Goal: Use online tool/utility: Utilize a website feature to perform a specific function

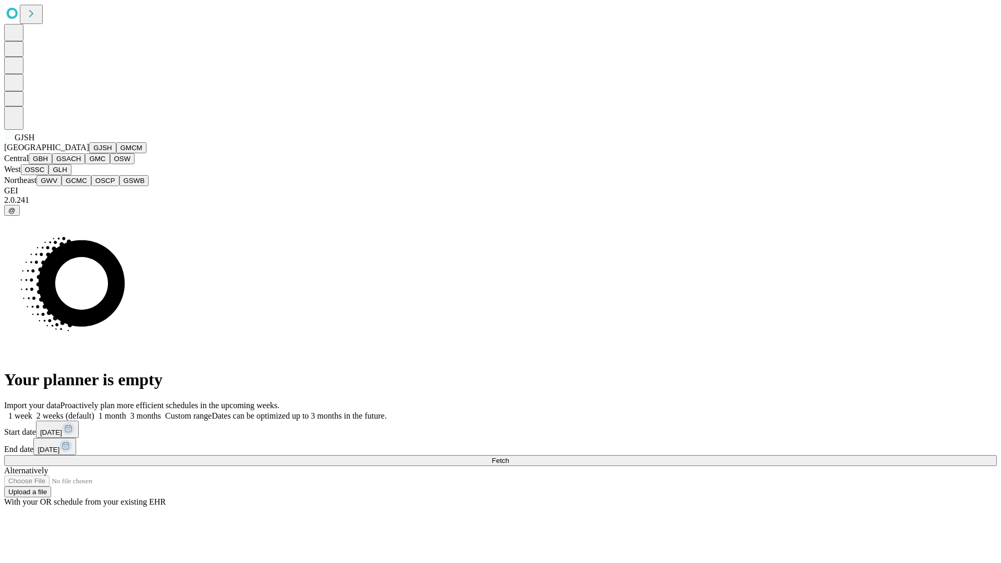
click at [89, 153] on button "GJSH" at bounding box center [102, 147] width 27 height 11
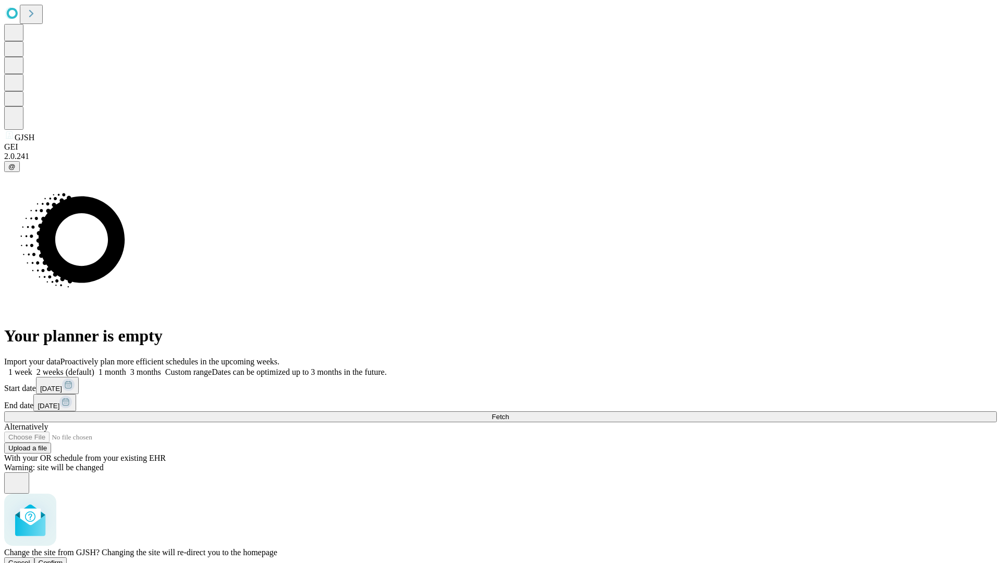
click at [63, 559] on span "Confirm" at bounding box center [51, 563] width 24 height 8
click at [126, 367] on label "1 month" at bounding box center [110, 371] width 32 height 9
click at [509, 413] on span "Fetch" at bounding box center [499, 417] width 17 height 8
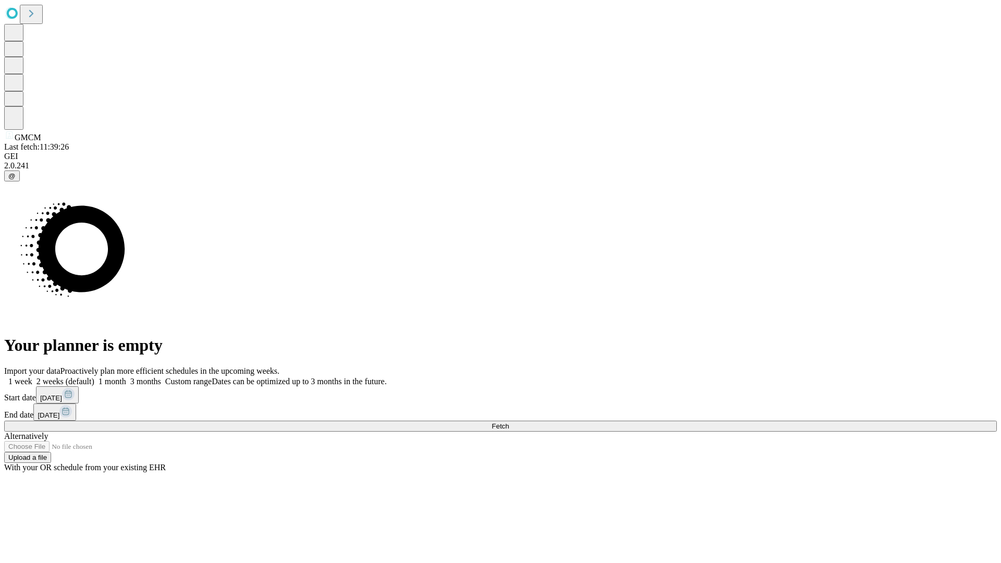
click at [126, 377] on label "1 month" at bounding box center [110, 381] width 32 height 9
click at [509, 422] on span "Fetch" at bounding box center [499, 426] width 17 height 8
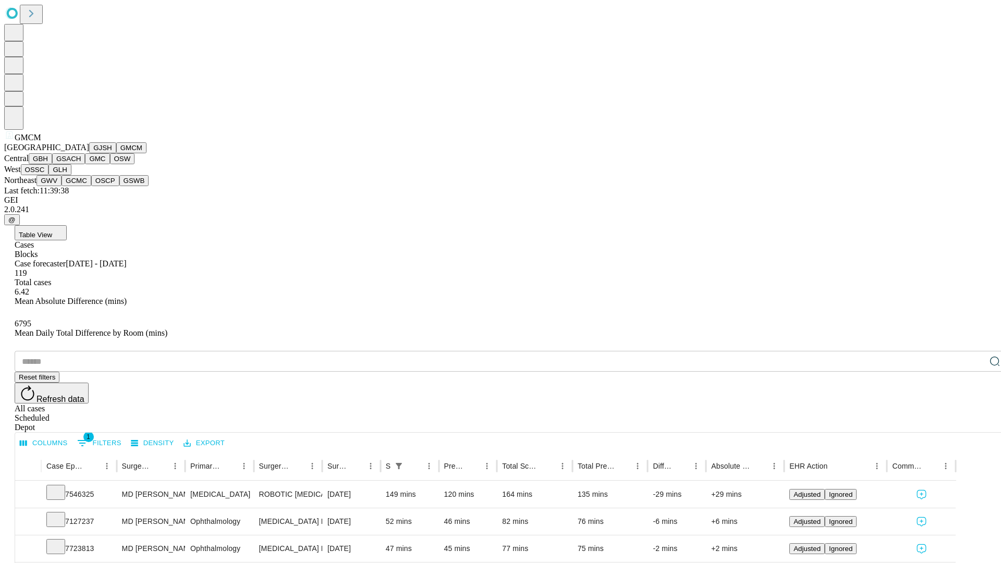
click at [52, 164] on button "GBH" at bounding box center [40, 158] width 23 height 11
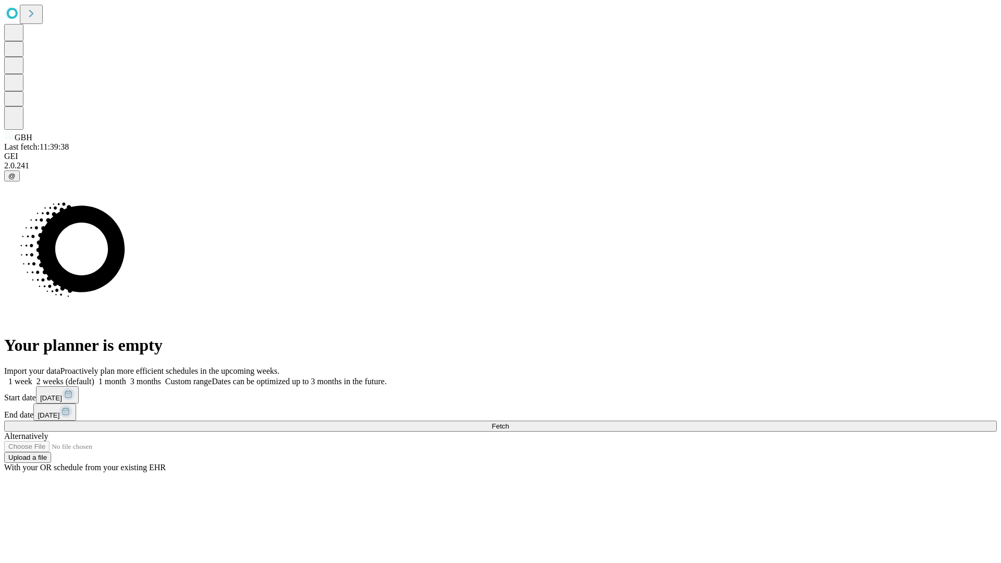
click at [126, 377] on label "1 month" at bounding box center [110, 381] width 32 height 9
click at [509, 422] on span "Fetch" at bounding box center [499, 426] width 17 height 8
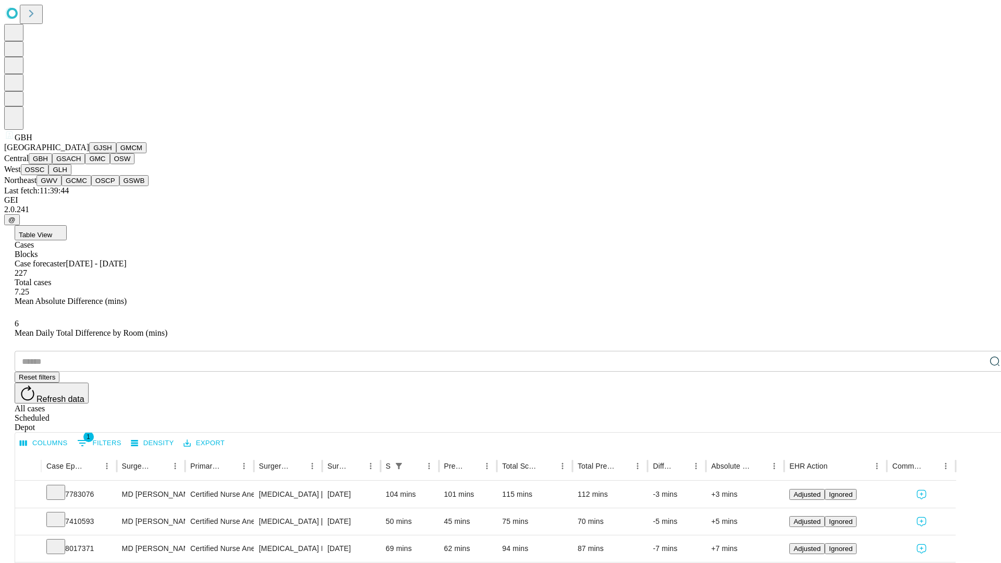
click at [81, 164] on button "GSACH" at bounding box center [68, 158] width 33 height 11
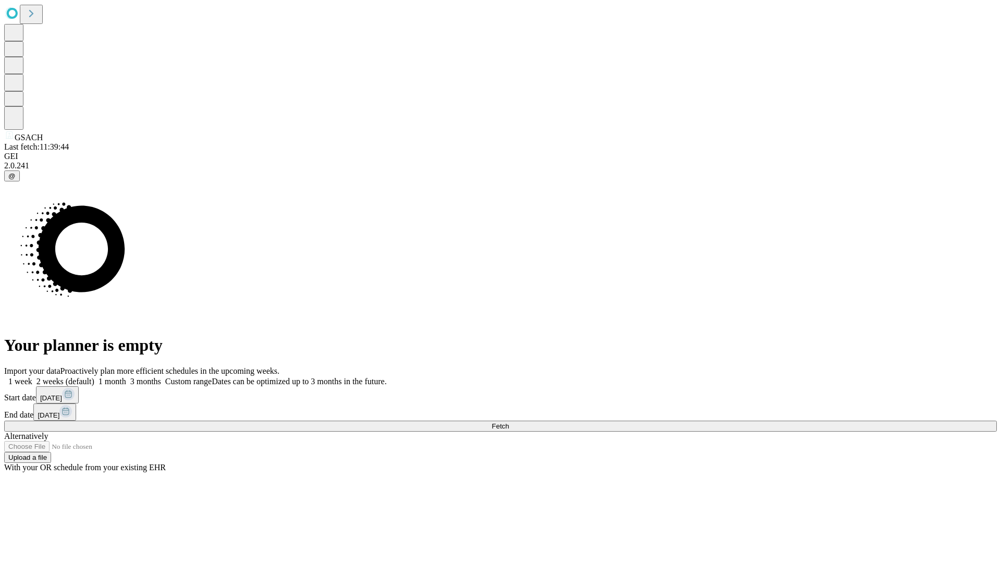
click at [126, 377] on label "1 month" at bounding box center [110, 381] width 32 height 9
click at [509, 422] on span "Fetch" at bounding box center [499, 426] width 17 height 8
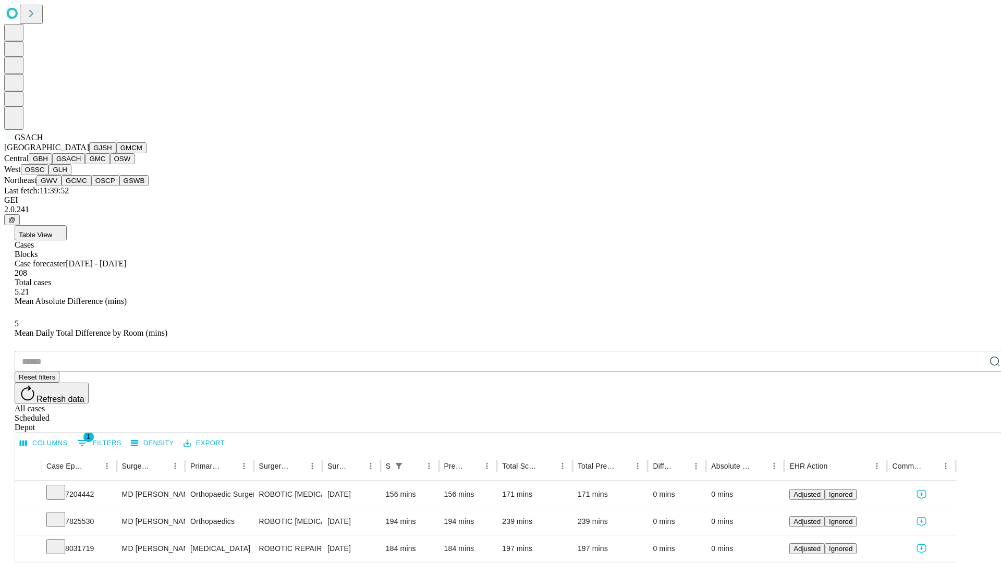
click at [85, 164] on button "GMC" at bounding box center [97, 158] width 24 height 11
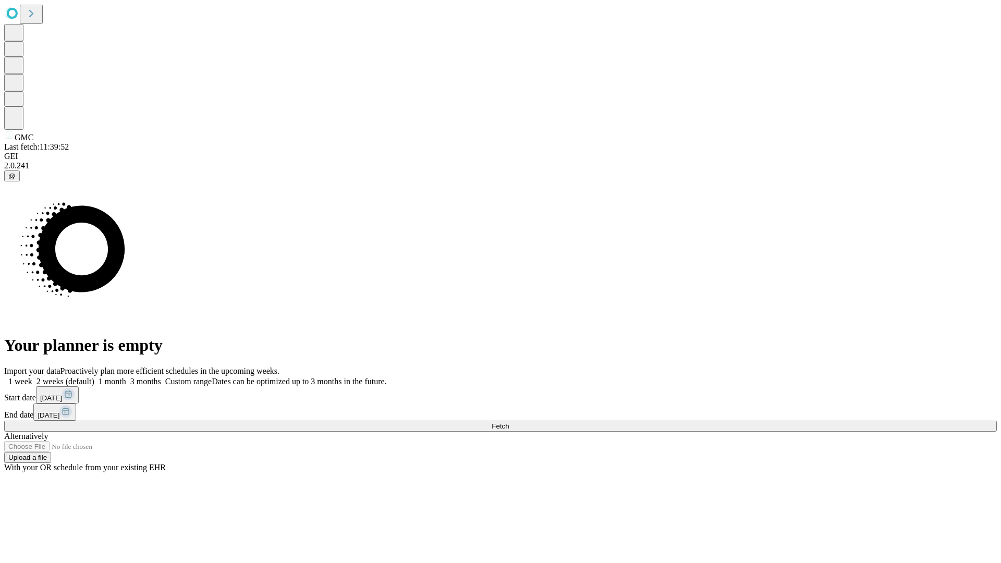
click at [126, 377] on label "1 month" at bounding box center [110, 381] width 32 height 9
click at [509, 422] on span "Fetch" at bounding box center [499, 426] width 17 height 8
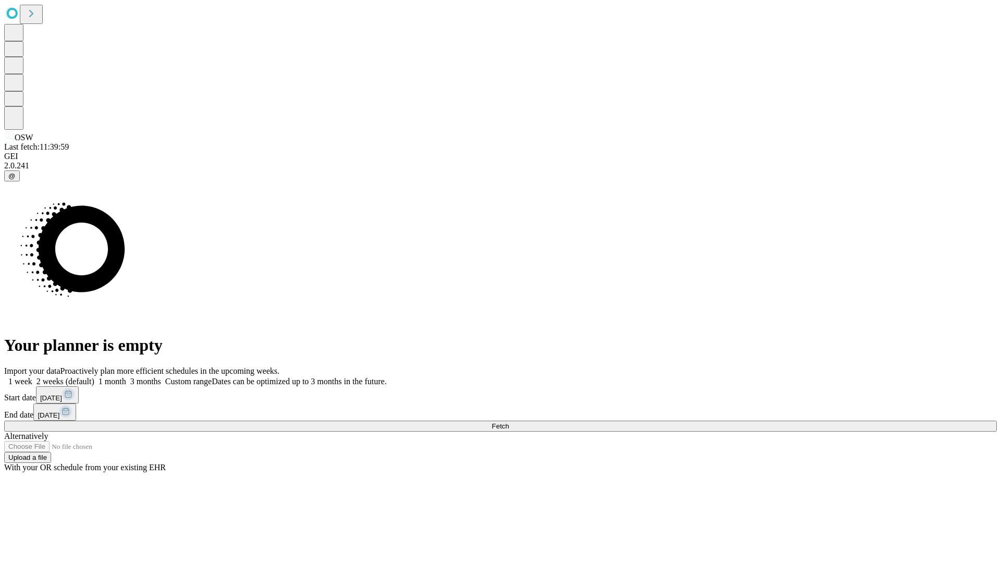
click at [126, 377] on label "1 month" at bounding box center [110, 381] width 32 height 9
click at [509, 422] on span "Fetch" at bounding box center [499, 426] width 17 height 8
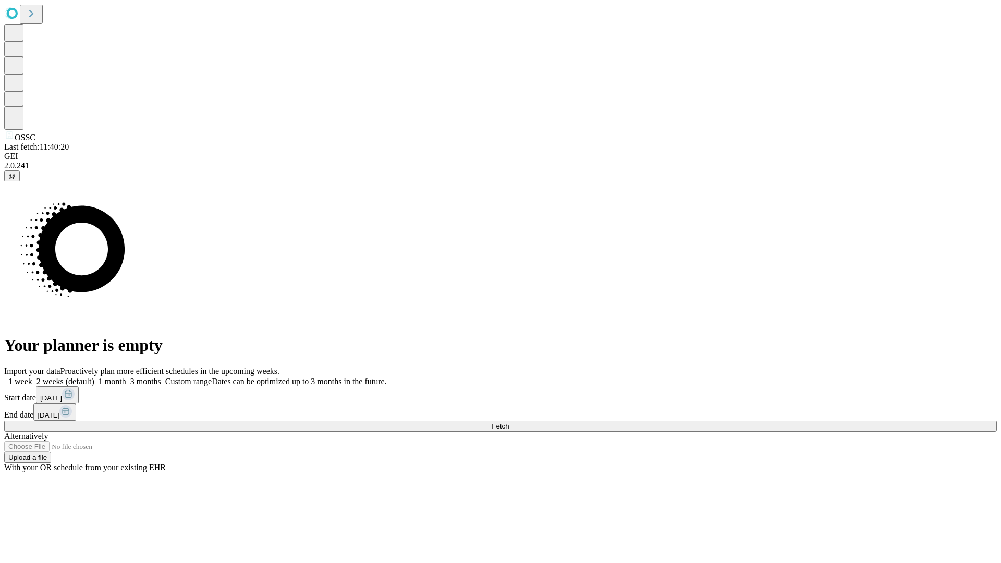
click at [126, 377] on label "1 month" at bounding box center [110, 381] width 32 height 9
click at [509, 422] on span "Fetch" at bounding box center [499, 426] width 17 height 8
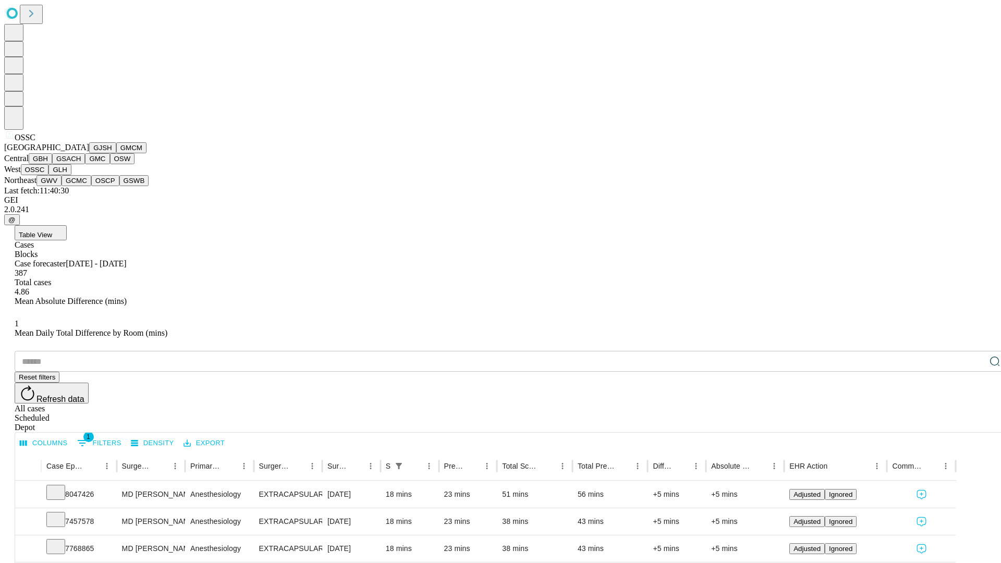
click at [71, 175] on button "GLH" at bounding box center [59, 169] width 22 height 11
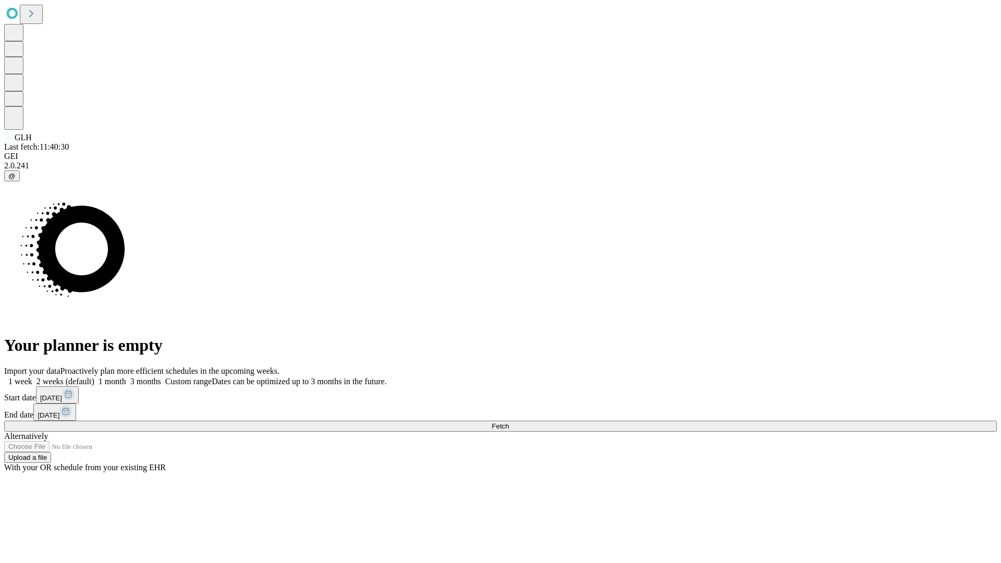
click at [126, 377] on label "1 month" at bounding box center [110, 381] width 32 height 9
click at [509, 422] on span "Fetch" at bounding box center [499, 426] width 17 height 8
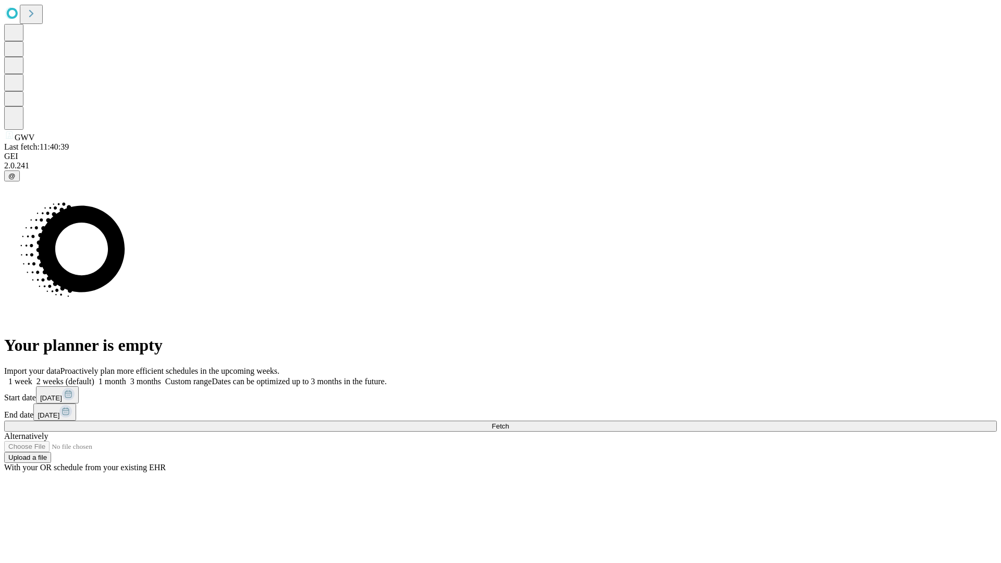
click at [126, 377] on label "1 month" at bounding box center [110, 381] width 32 height 9
click at [509, 422] on span "Fetch" at bounding box center [499, 426] width 17 height 8
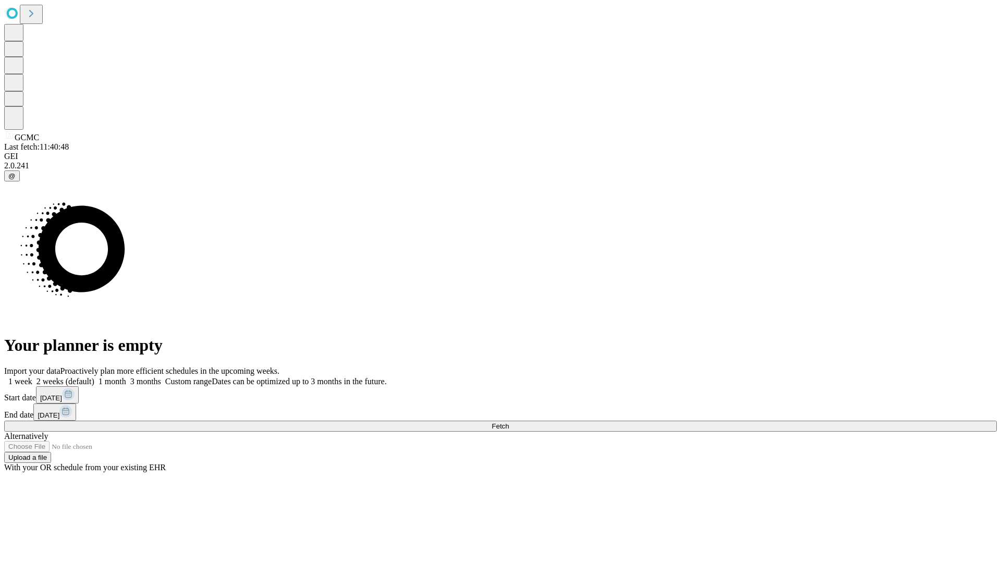
click at [126, 377] on label "1 month" at bounding box center [110, 381] width 32 height 9
click at [509, 422] on span "Fetch" at bounding box center [499, 426] width 17 height 8
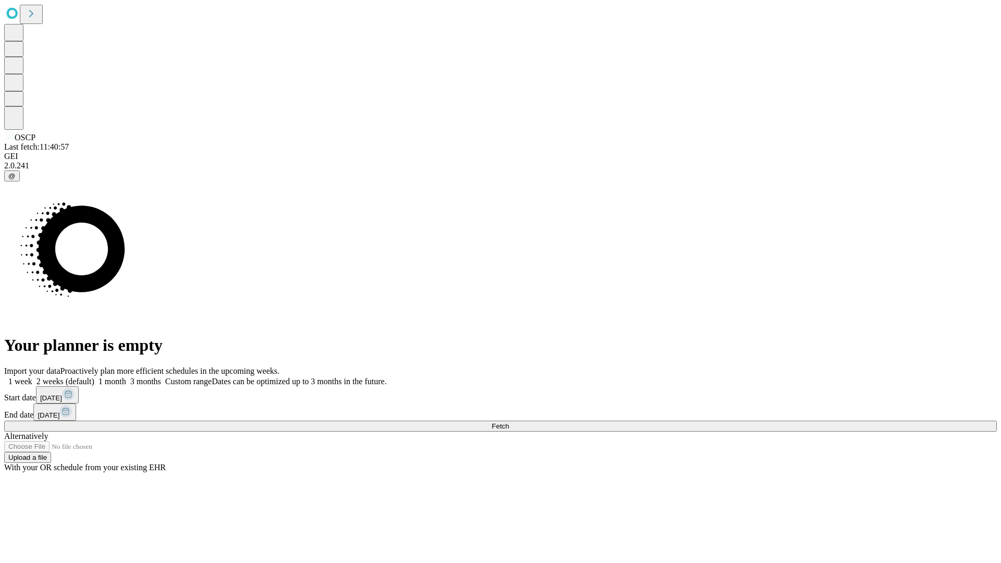
click at [126, 377] on label "1 month" at bounding box center [110, 381] width 32 height 9
click at [509, 422] on span "Fetch" at bounding box center [499, 426] width 17 height 8
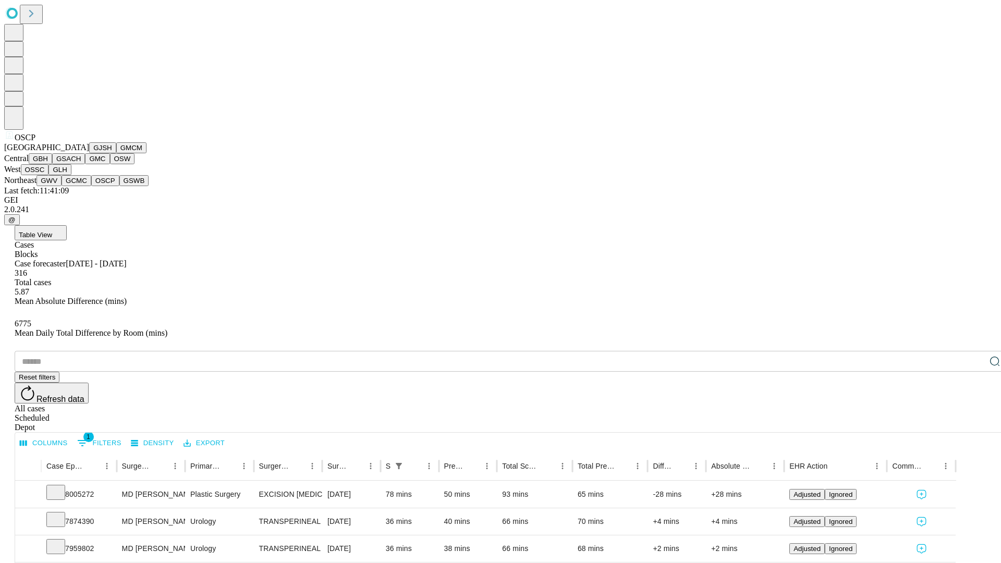
click at [119, 186] on button "GSWB" at bounding box center [134, 180] width 30 height 11
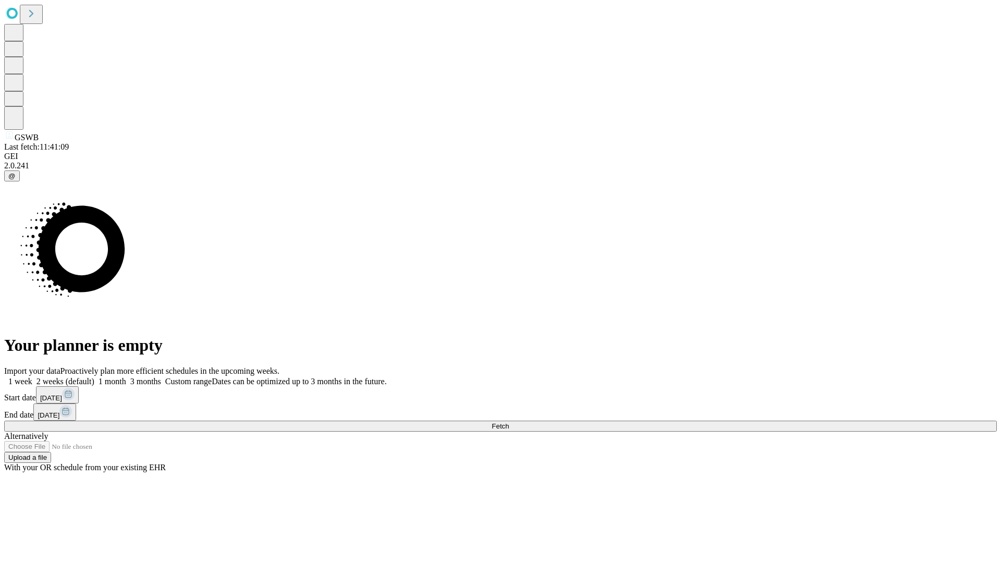
click at [126, 377] on label "1 month" at bounding box center [110, 381] width 32 height 9
click at [509, 422] on span "Fetch" at bounding box center [499, 426] width 17 height 8
